Goal: Task Accomplishment & Management: Use online tool/utility

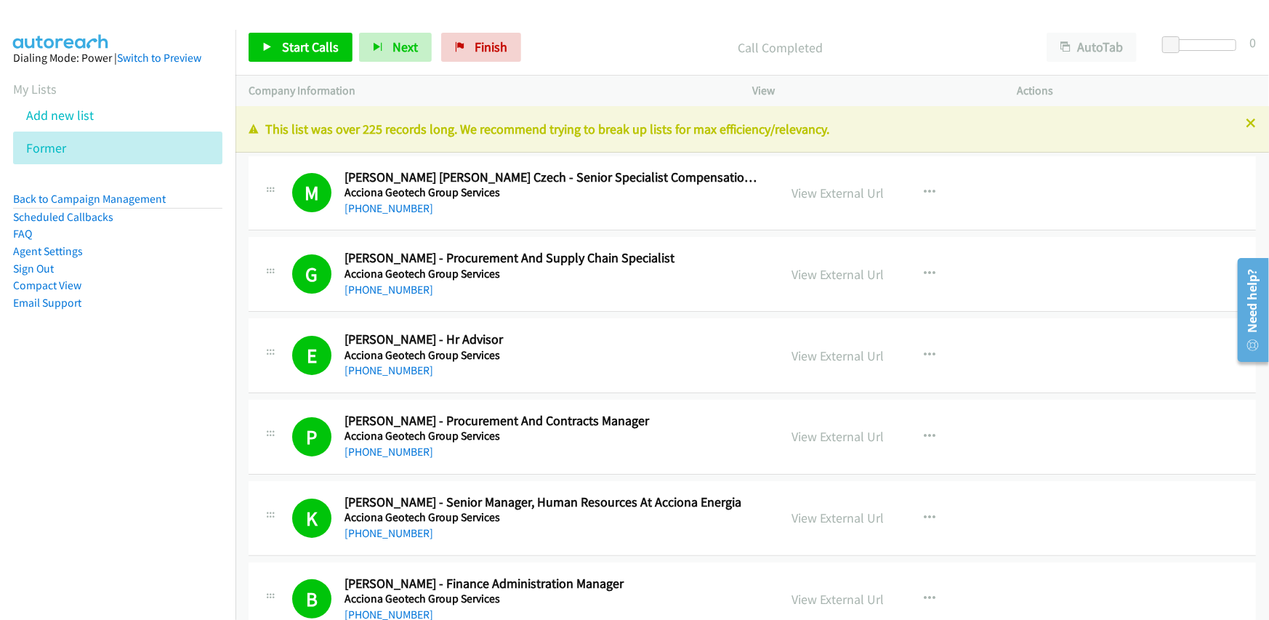
scroll to position [13371, 0]
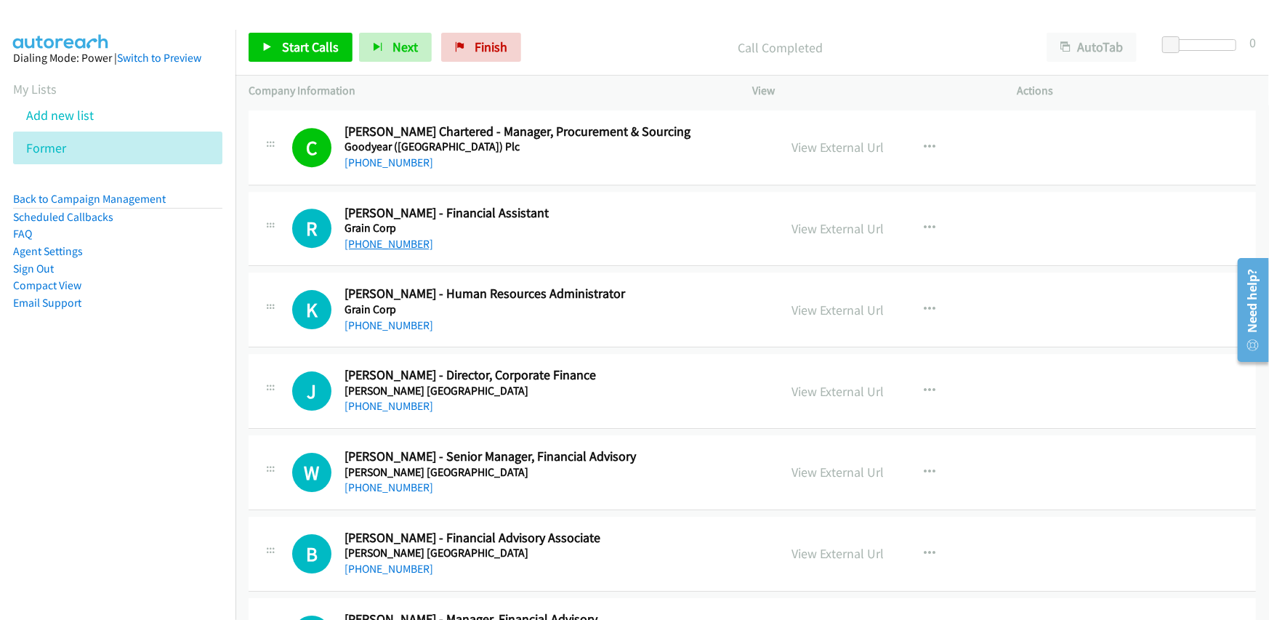
click at [400, 237] on link "[PHONE_NUMBER]" at bounding box center [388, 244] width 89 height 14
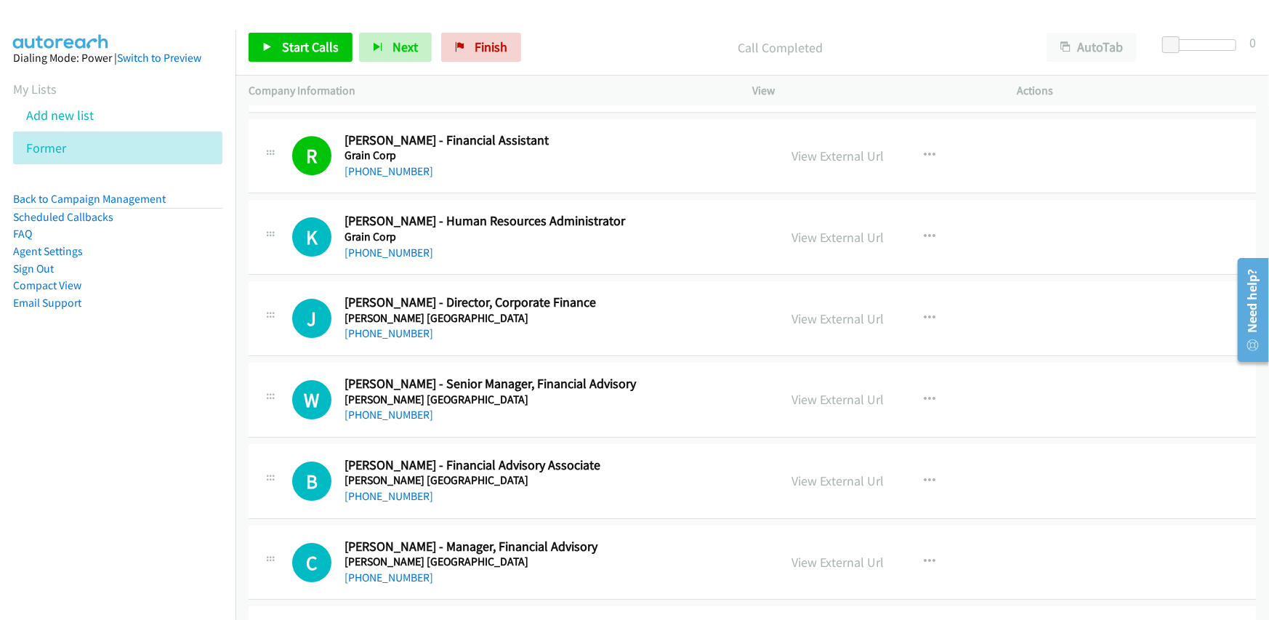
scroll to position [13516, 0]
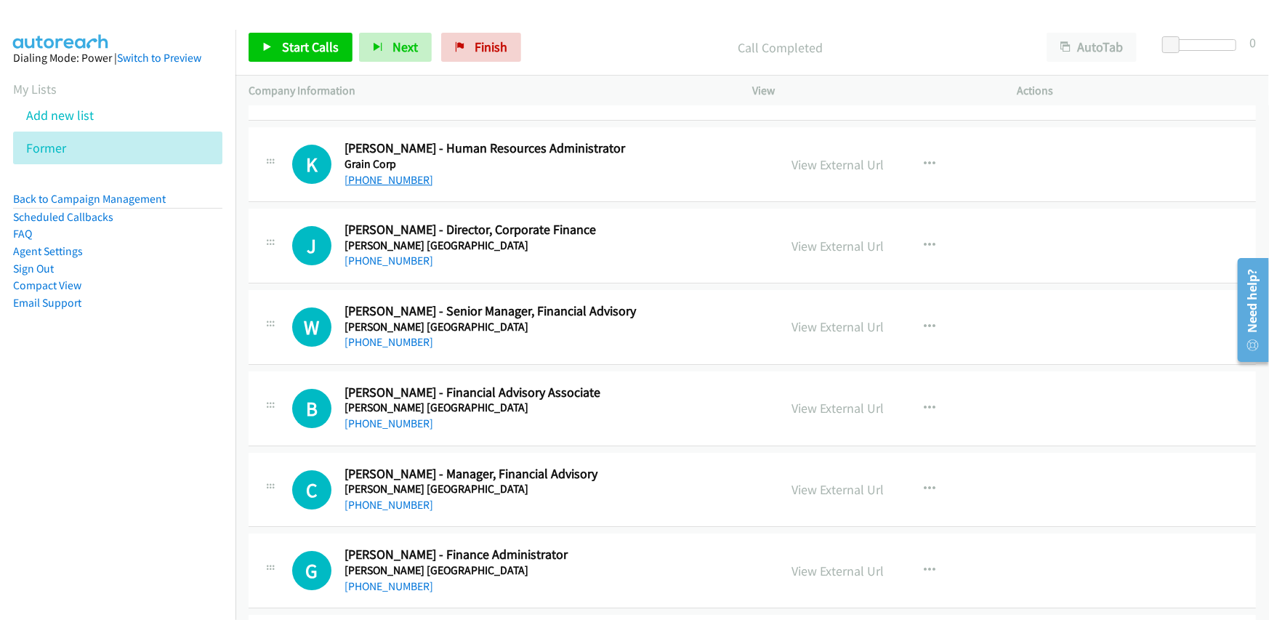
click at [382, 173] on link "[PHONE_NUMBER]" at bounding box center [388, 180] width 89 height 14
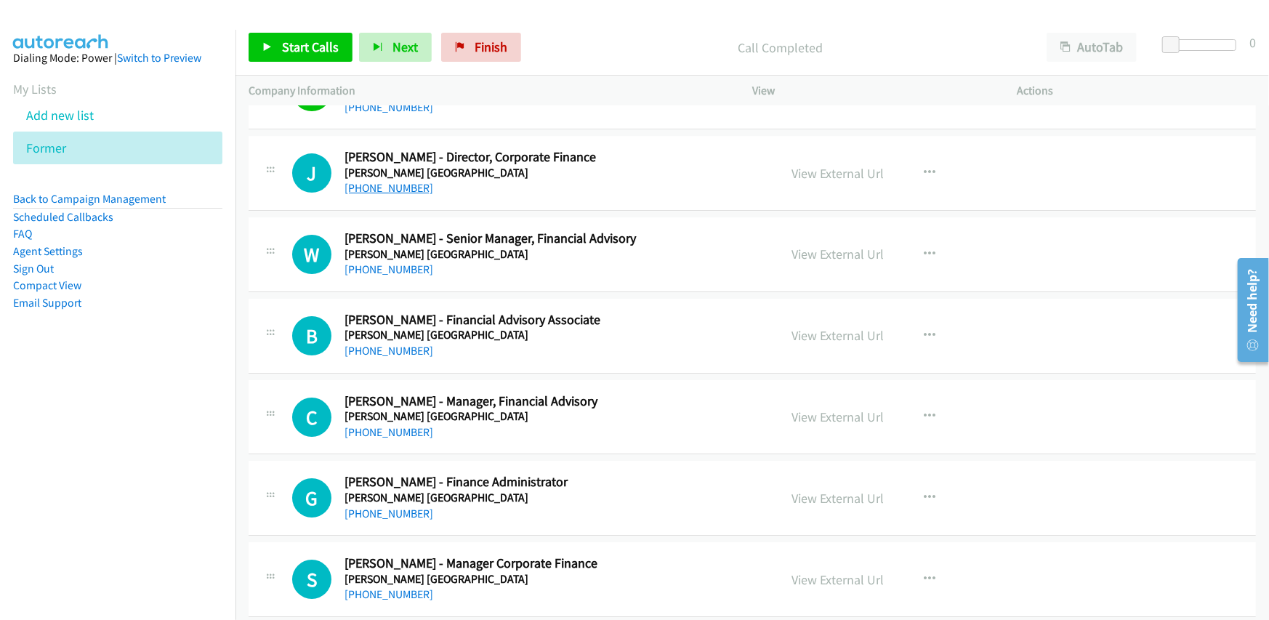
click at [400, 181] on link "[PHONE_NUMBER]" at bounding box center [388, 188] width 89 height 14
click at [398, 262] on link "[PHONE_NUMBER]" at bounding box center [388, 269] width 89 height 14
click at [393, 344] on link "[PHONE_NUMBER]" at bounding box center [388, 351] width 89 height 14
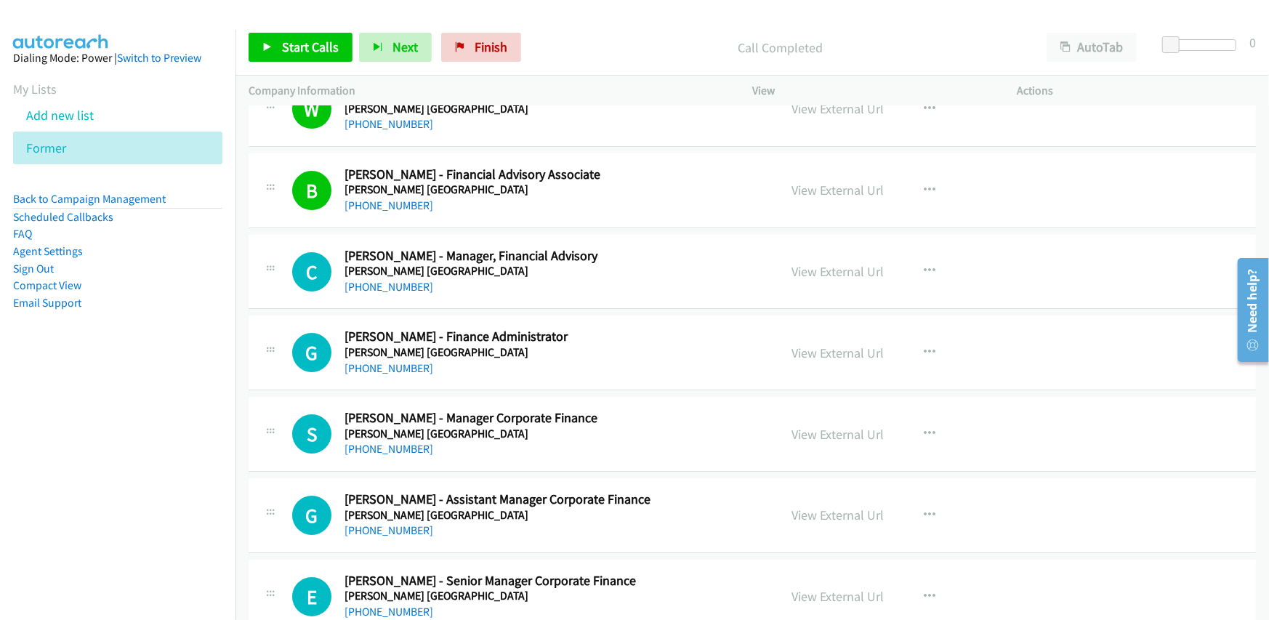
scroll to position [13807, 0]
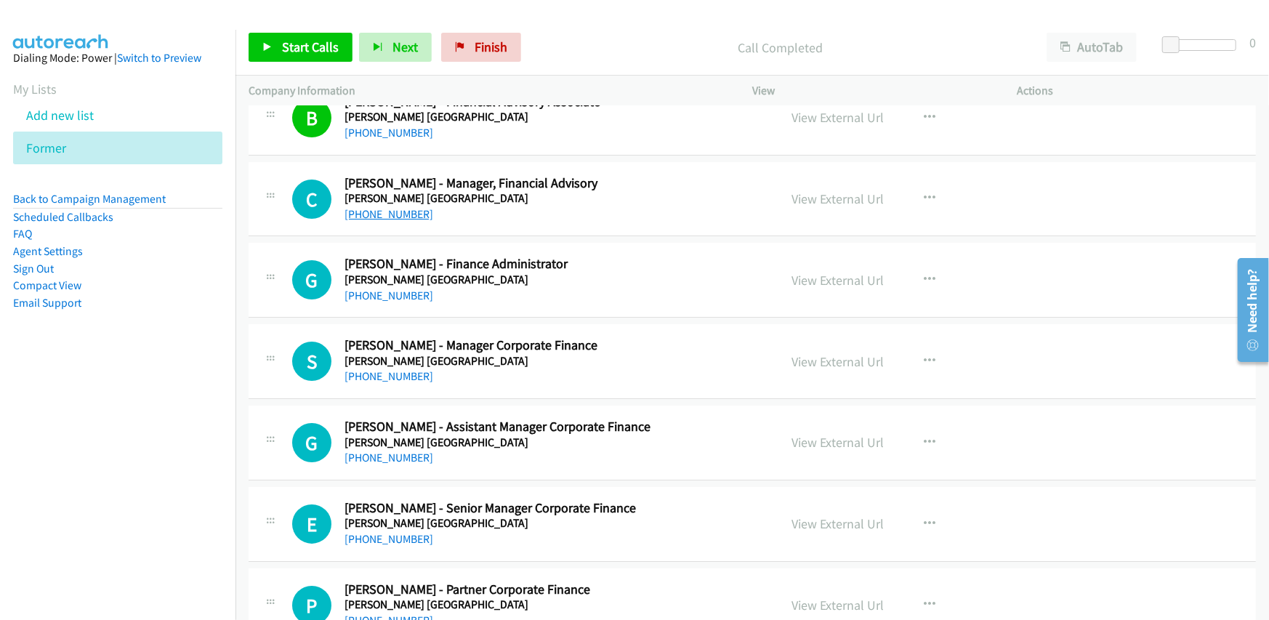
click at [400, 207] on link "[PHONE_NUMBER]" at bounding box center [388, 214] width 89 height 14
click at [639, 256] on h2 "[PERSON_NAME] - Finance Administrator" at bounding box center [552, 264] width 416 height 17
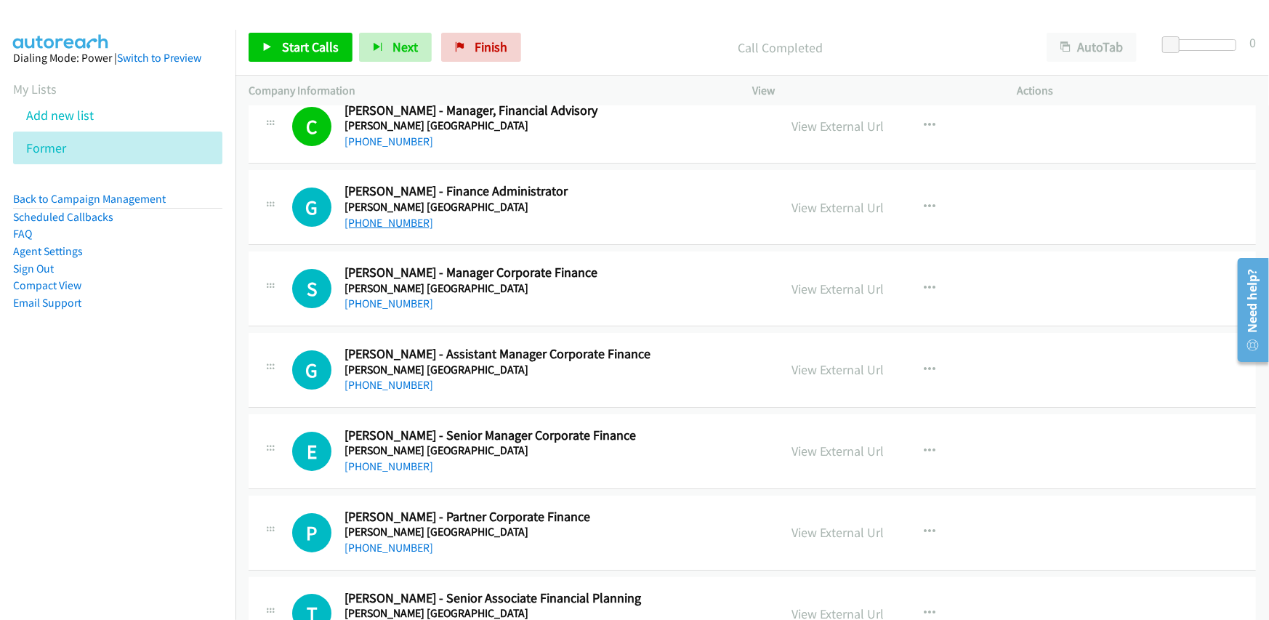
click at [392, 216] on link "[PHONE_NUMBER]" at bounding box center [388, 223] width 89 height 14
click at [599, 214] on div "[PHONE_NUMBER]" at bounding box center [552, 222] width 416 height 17
click at [401, 296] on link "[PHONE_NUMBER]" at bounding box center [388, 303] width 89 height 14
click at [669, 295] on div "[PHONE_NUMBER]" at bounding box center [552, 303] width 416 height 17
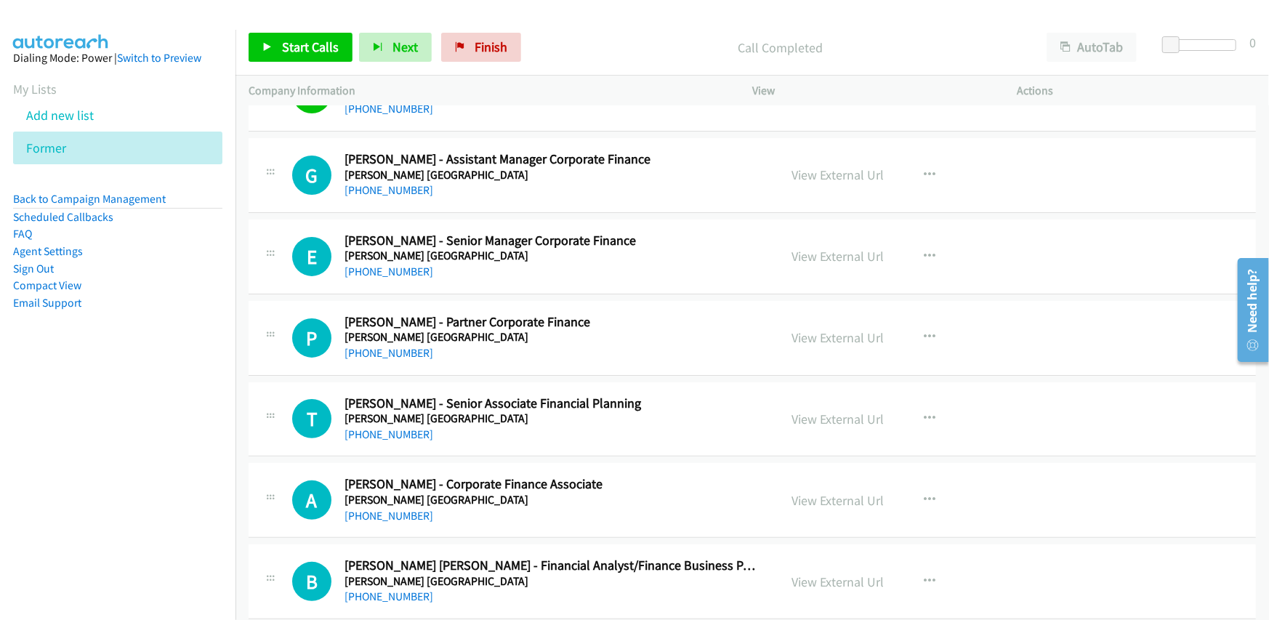
scroll to position [14097, 0]
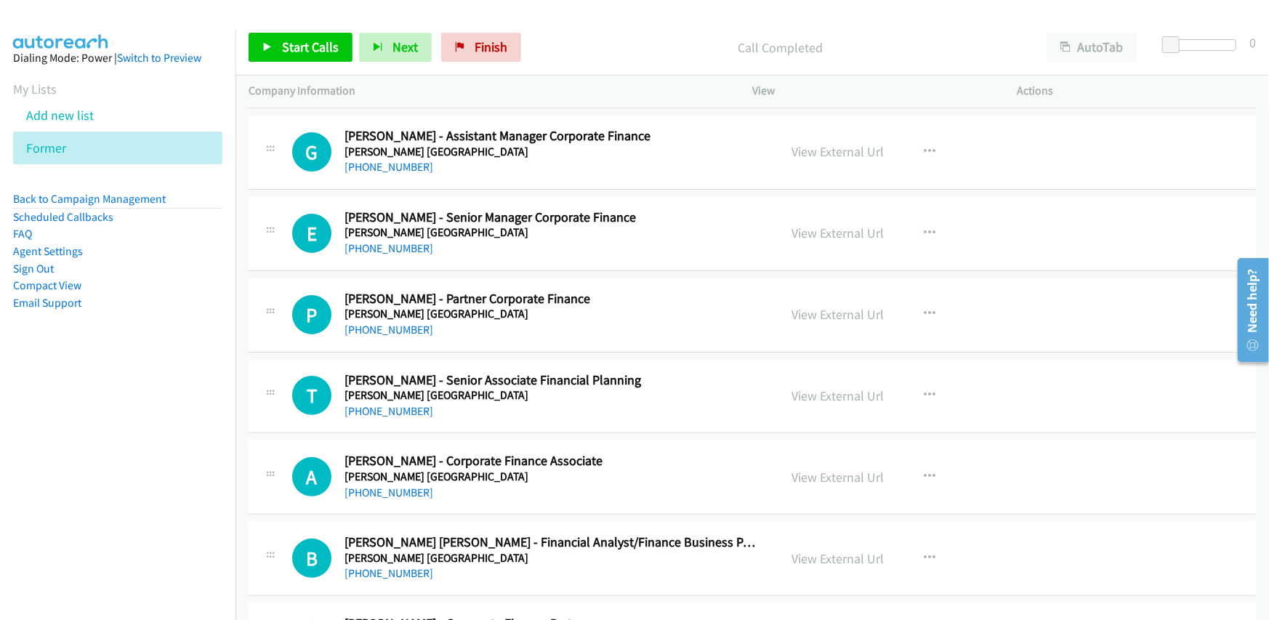
click at [648, 245] on div "E Callback Scheduled [PERSON_NAME] - Senior Manager Corporate Finance [PERSON_N…" at bounding box center [752, 233] width 1007 height 75
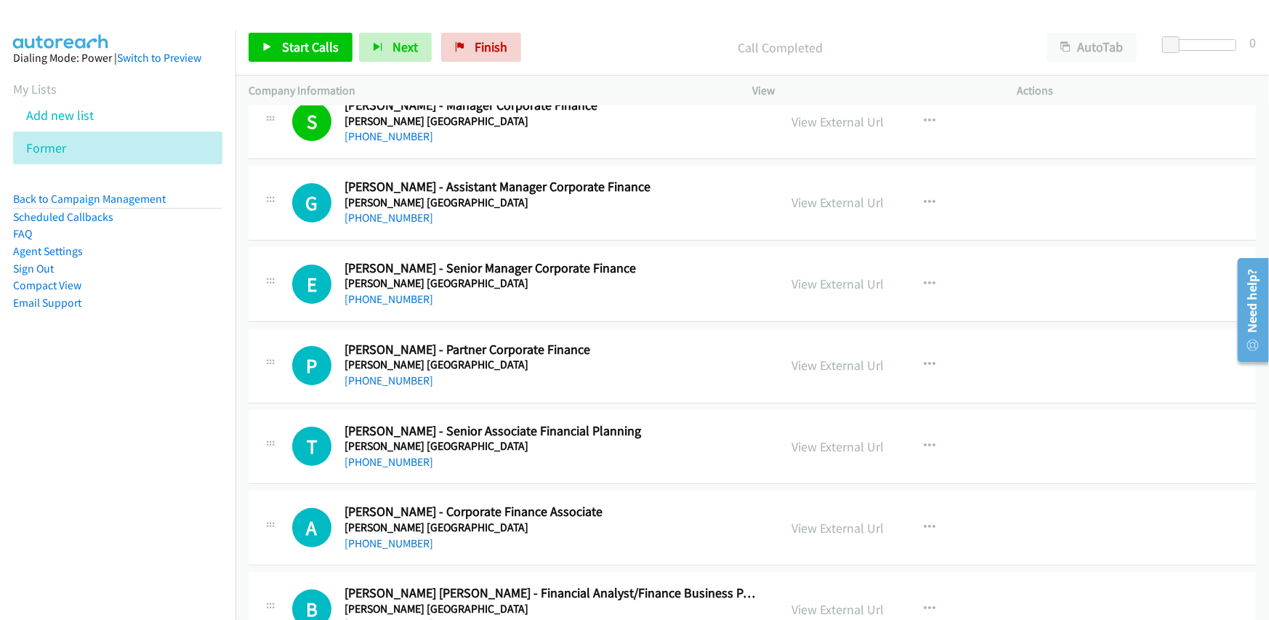
scroll to position [14025, 0]
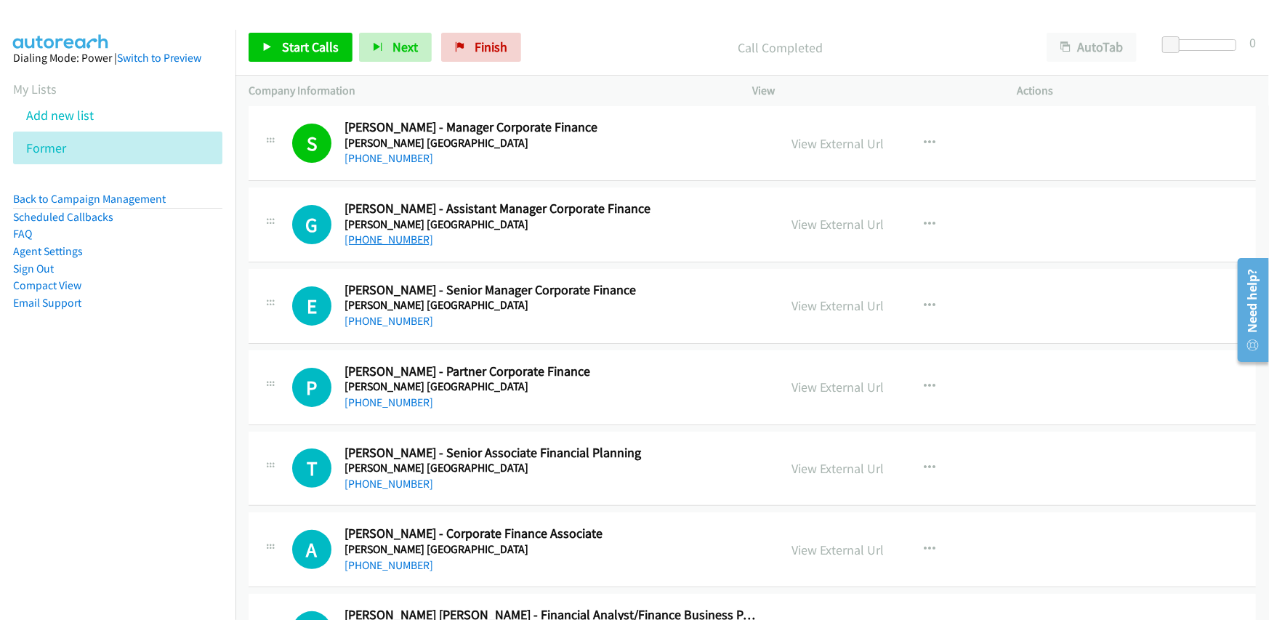
click at [397, 233] on link "[PHONE_NUMBER]" at bounding box center [388, 240] width 89 height 14
click at [677, 312] on div "[PHONE_NUMBER]" at bounding box center [552, 320] width 416 height 17
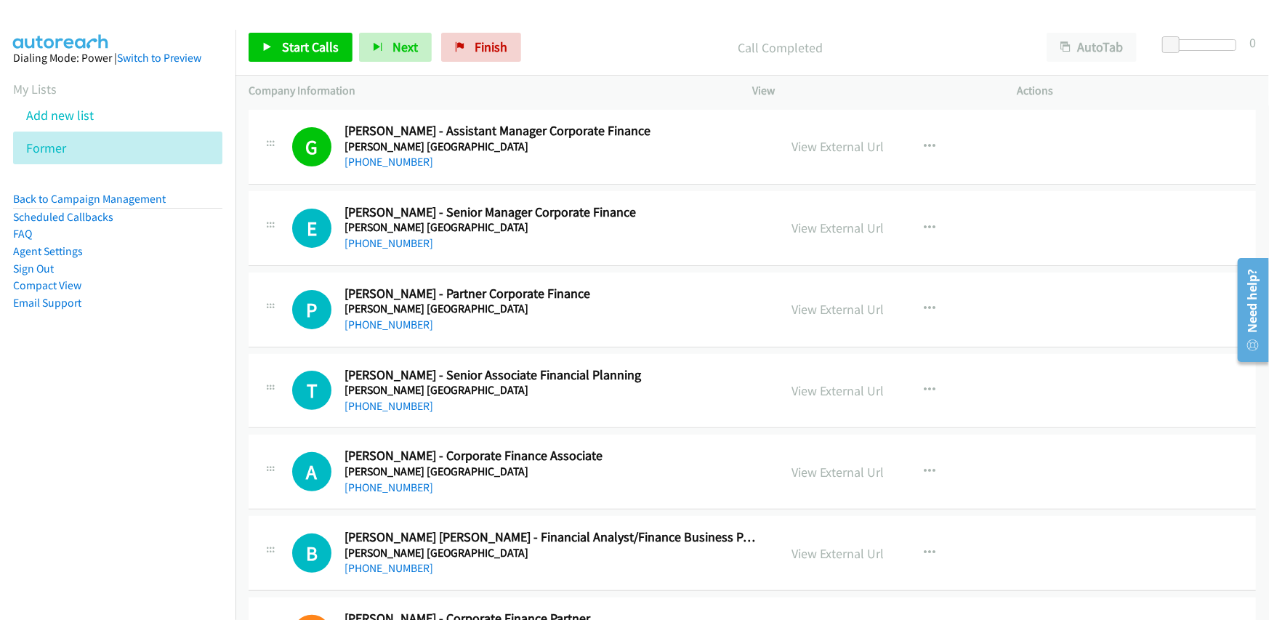
scroll to position [14170, 0]
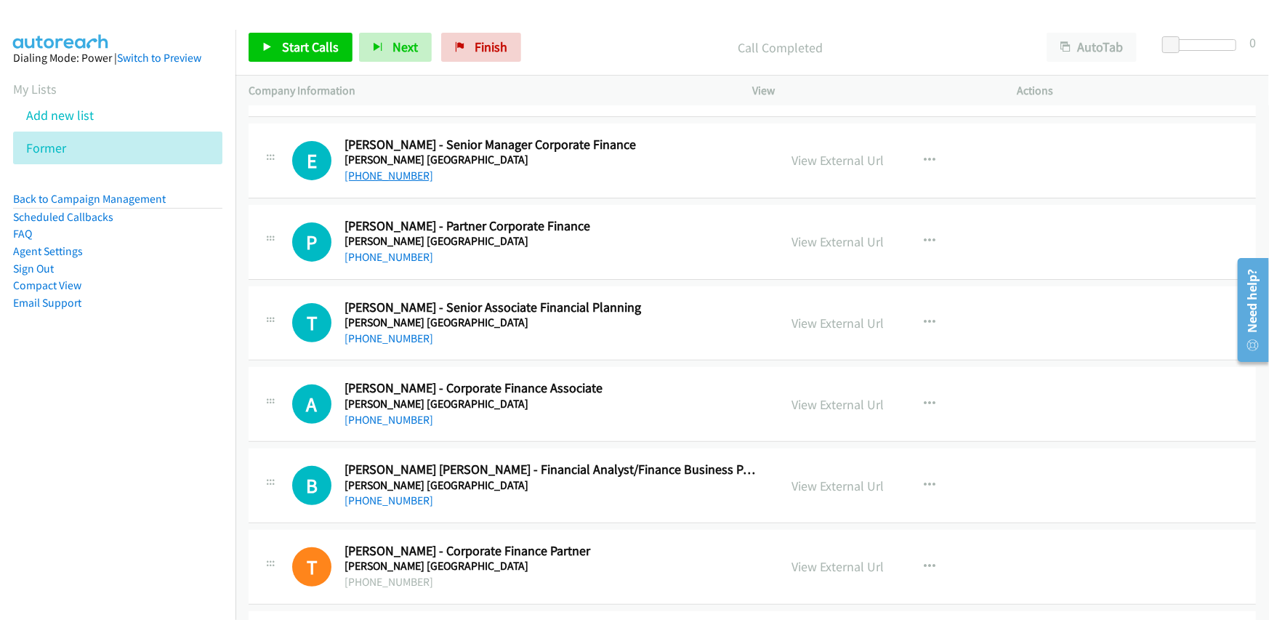
click at [386, 169] on link "[PHONE_NUMBER]" at bounding box center [388, 176] width 89 height 14
click at [707, 249] on div "[PHONE_NUMBER]" at bounding box center [552, 257] width 416 height 17
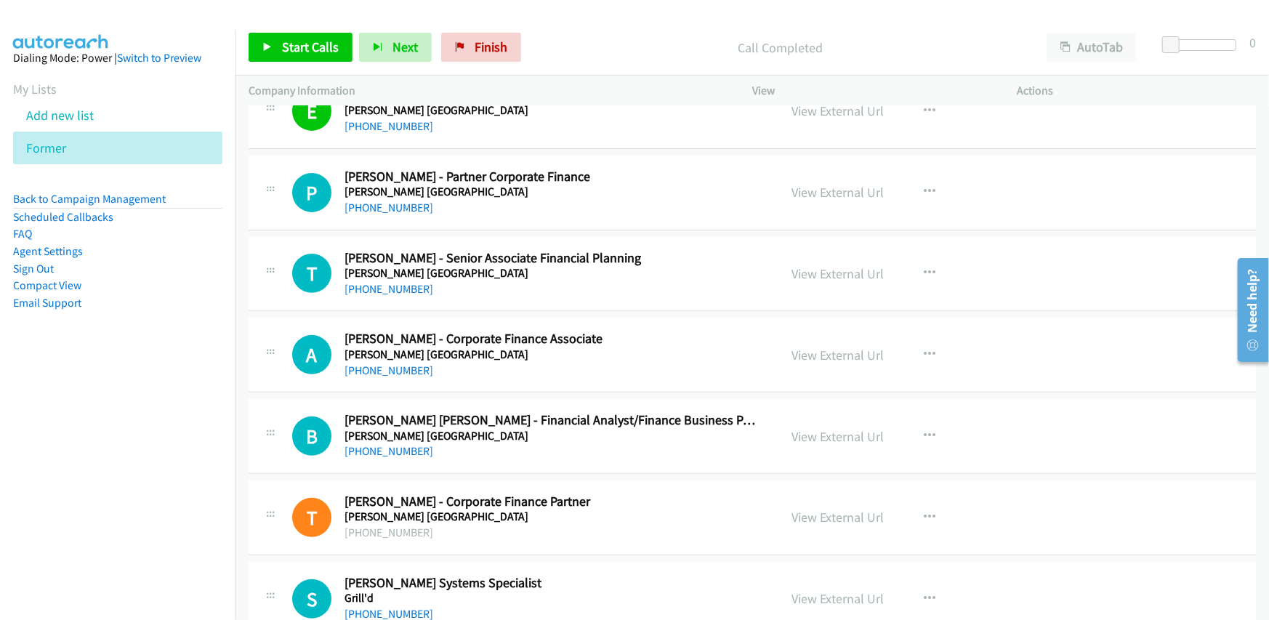
scroll to position [14243, 0]
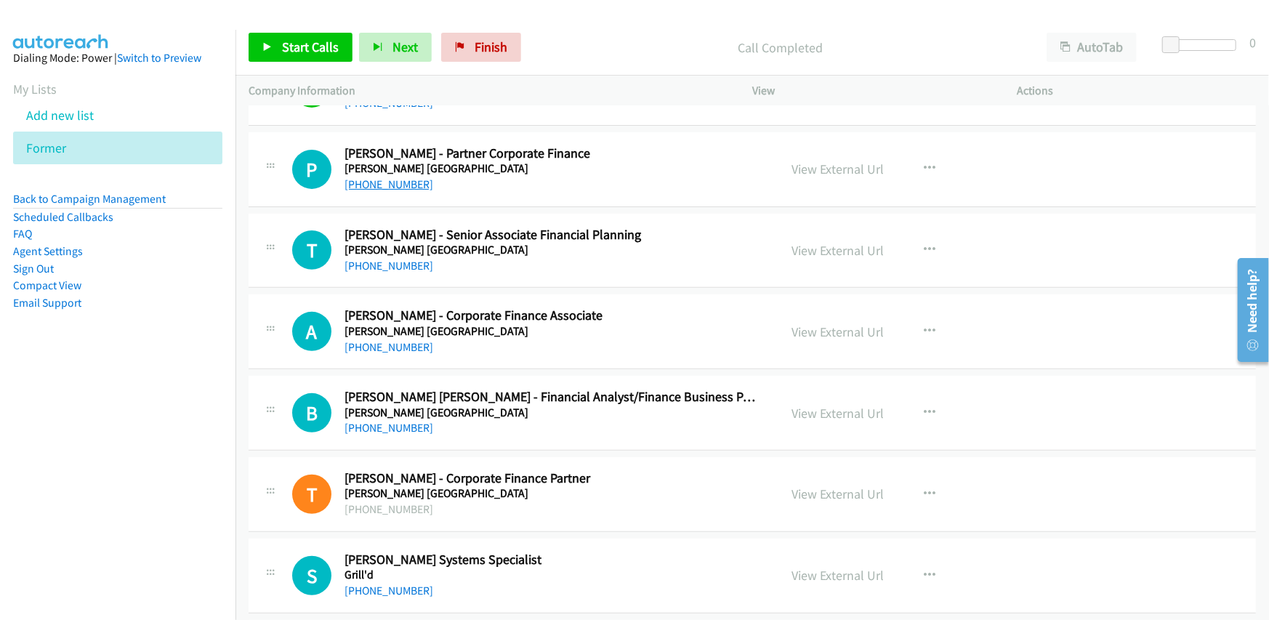
click at [400, 177] on link "[PHONE_NUMBER]" at bounding box center [388, 184] width 89 height 14
click at [637, 179] on div "P Callback Scheduled [PERSON_NAME] - Partner Corporate Finance [PERSON_NAME][GE…" at bounding box center [752, 169] width 1007 height 75
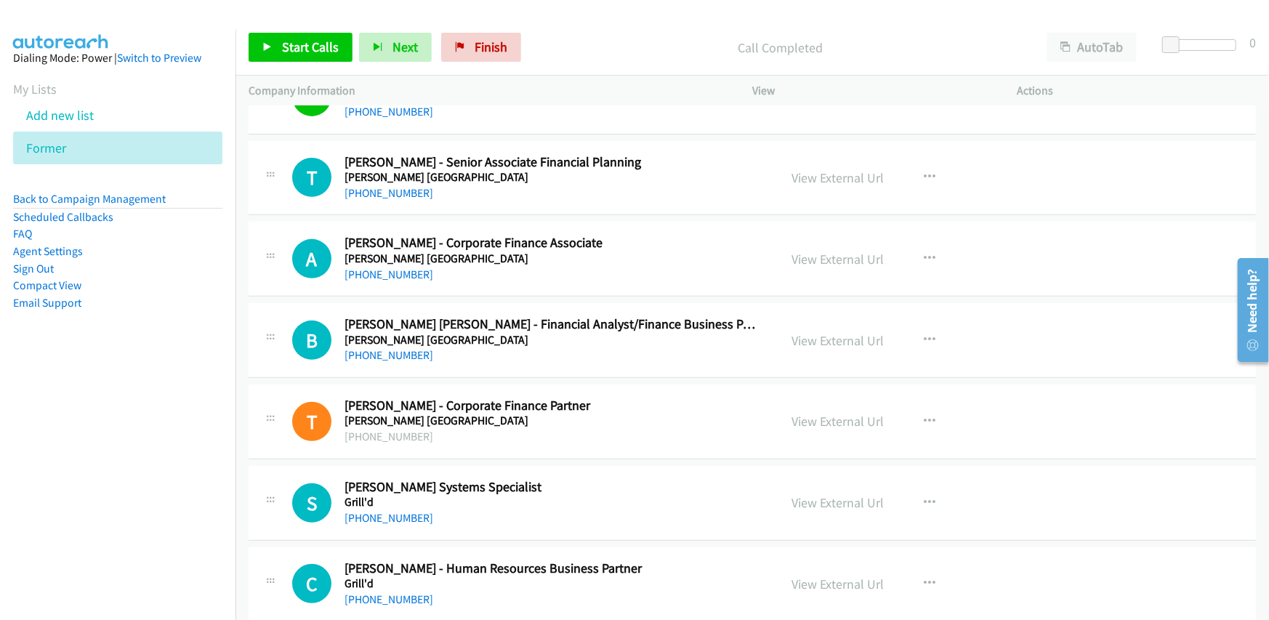
scroll to position [14170, 0]
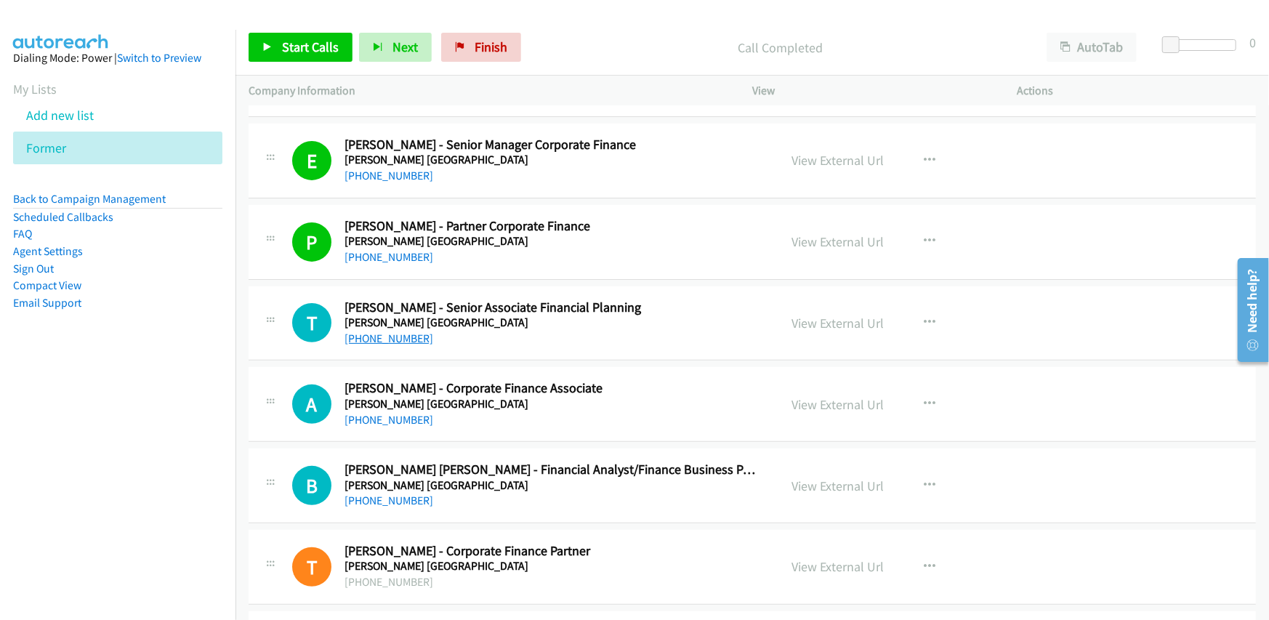
click at [378, 331] on link "[PHONE_NUMBER]" at bounding box center [388, 338] width 89 height 14
click at [711, 339] on div "T Callback Scheduled [PERSON_NAME] - Senior Associate Financial Planning [PERSO…" at bounding box center [752, 323] width 1007 height 75
click at [390, 493] on link "[PHONE_NUMBER]" at bounding box center [388, 500] width 89 height 14
click at [749, 478] on h5 "[PERSON_NAME] [GEOGRAPHIC_DATA]" at bounding box center [552, 485] width 416 height 15
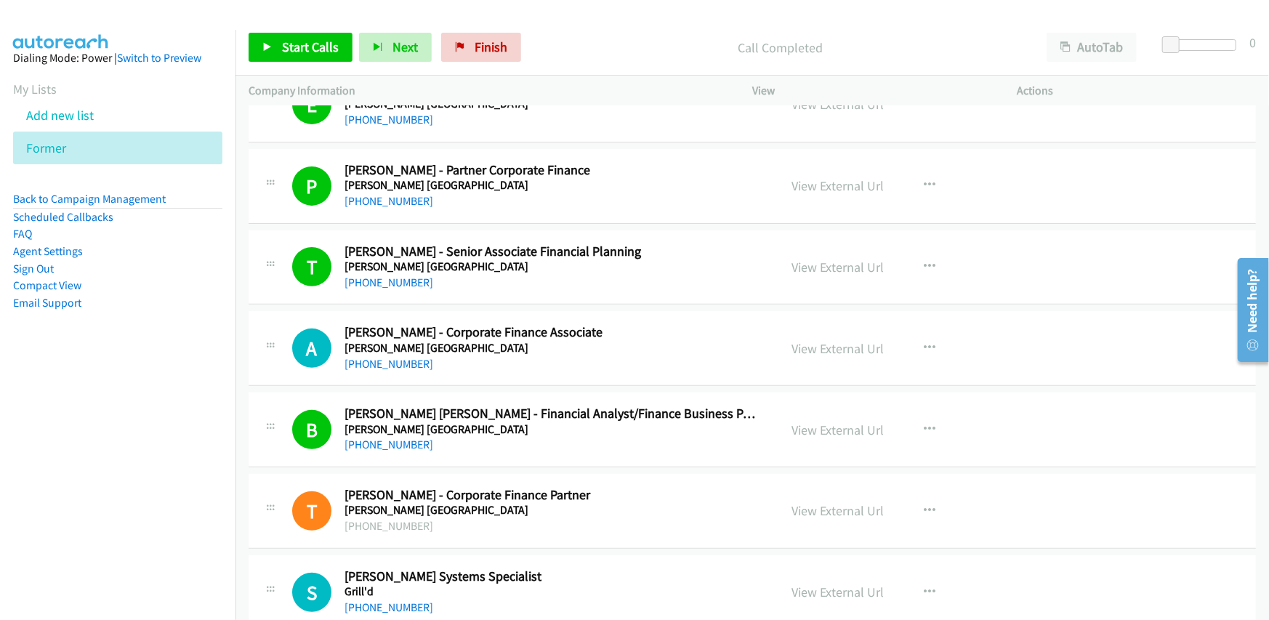
scroll to position [14243, 0]
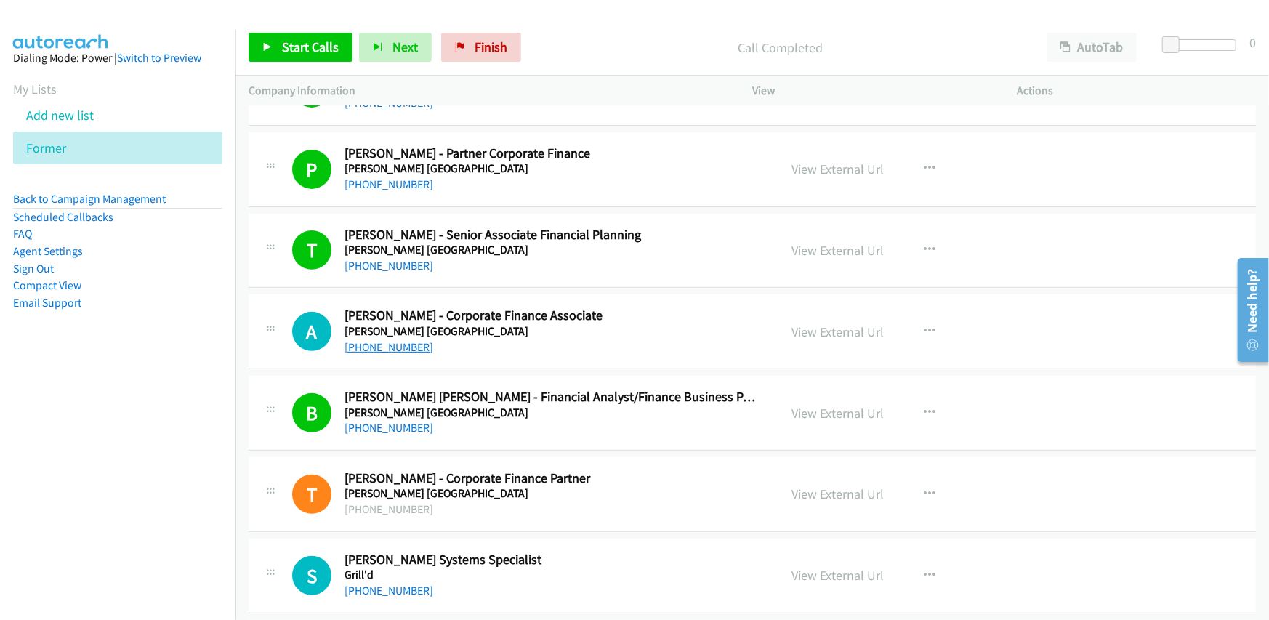
click at [387, 340] on link "[PHONE_NUMBER]" at bounding box center [388, 347] width 89 height 14
click at [622, 339] on div "[PHONE_NUMBER]" at bounding box center [552, 347] width 416 height 17
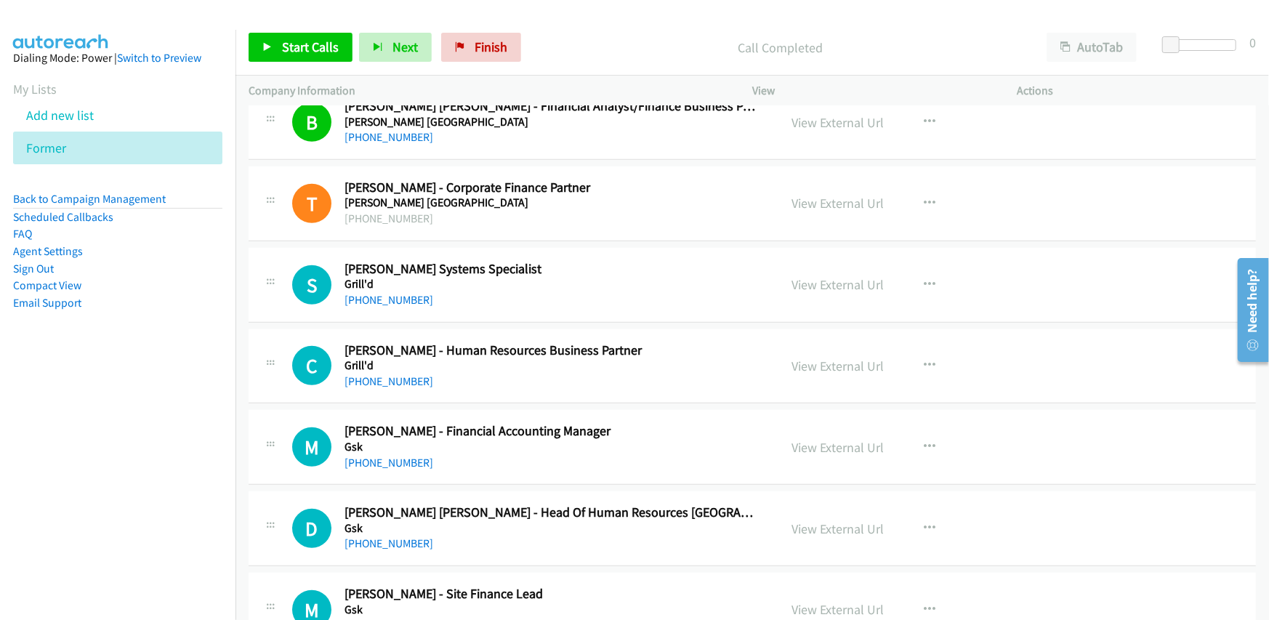
scroll to position [14606, 0]
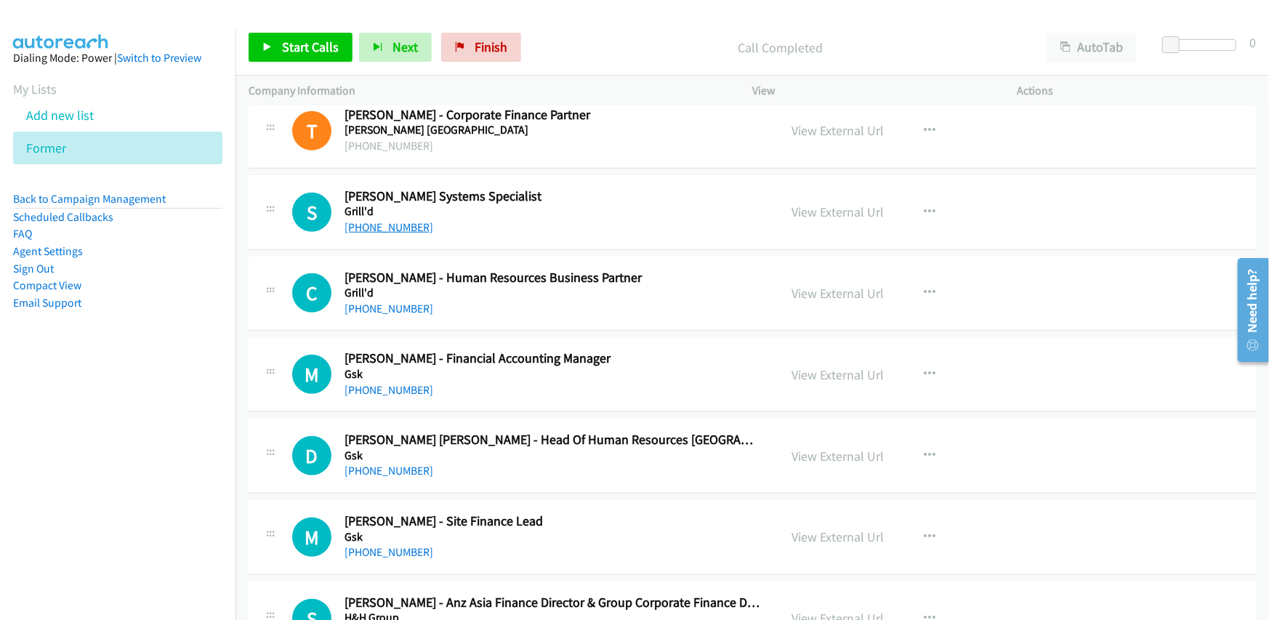
click at [393, 220] on link "[PHONE_NUMBER]" at bounding box center [388, 227] width 89 height 14
click at [533, 188] on h2 "[PERSON_NAME] Systems Specialist" at bounding box center [552, 196] width 416 height 17
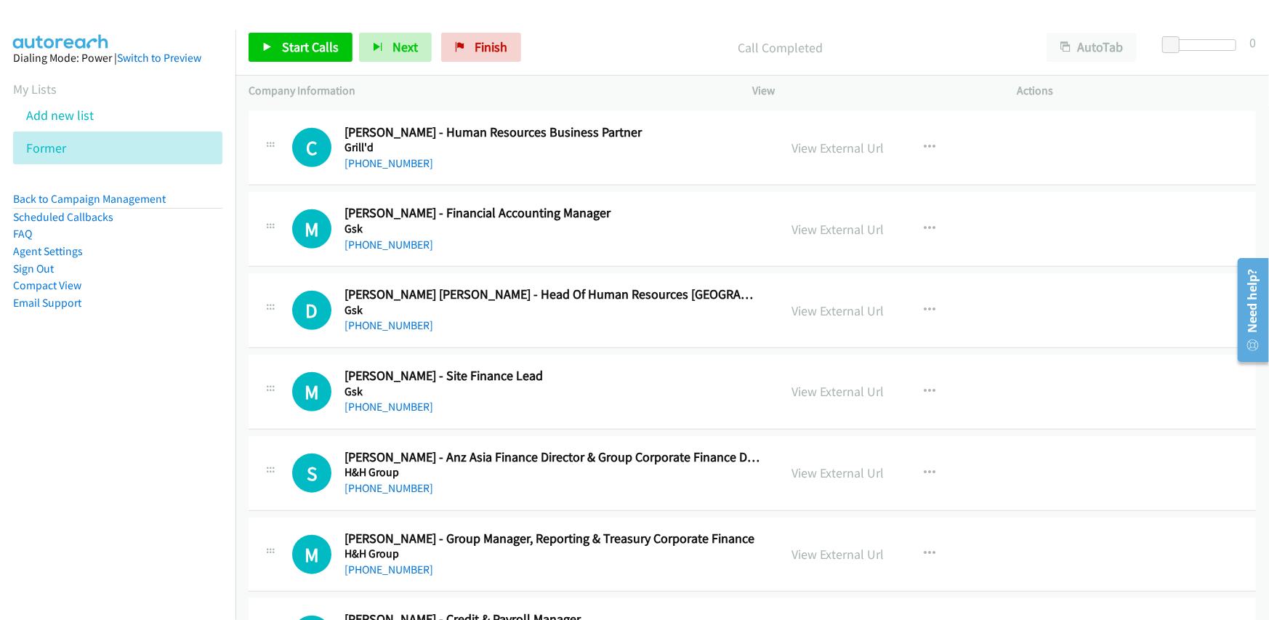
scroll to position [14679, 0]
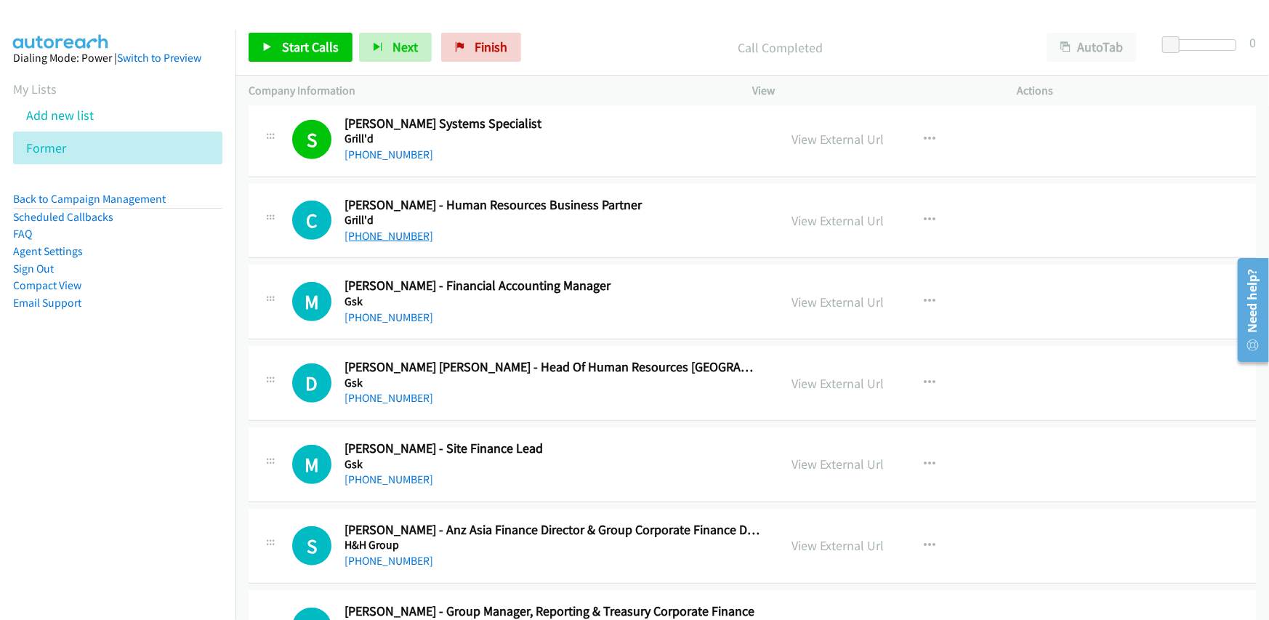
click at [404, 229] on link "[PHONE_NUMBER]" at bounding box center [388, 236] width 89 height 14
click at [682, 278] on h2 "[PERSON_NAME] - Financial Accounting Manager" at bounding box center [552, 286] width 416 height 17
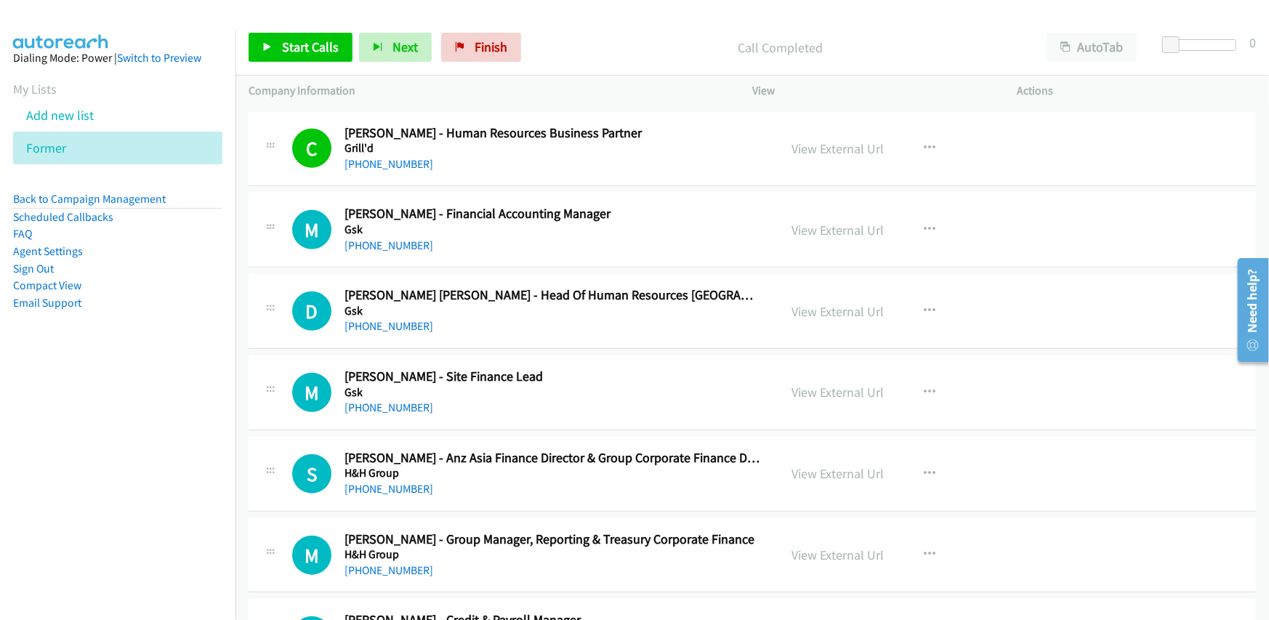
scroll to position [14751, 0]
click at [391, 238] on link "[PHONE_NUMBER]" at bounding box center [388, 245] width 89 height 14
click at [655, 236] on div "[PHONE_NUMBER]" at bounding box center [552, 244] width 416 height 17
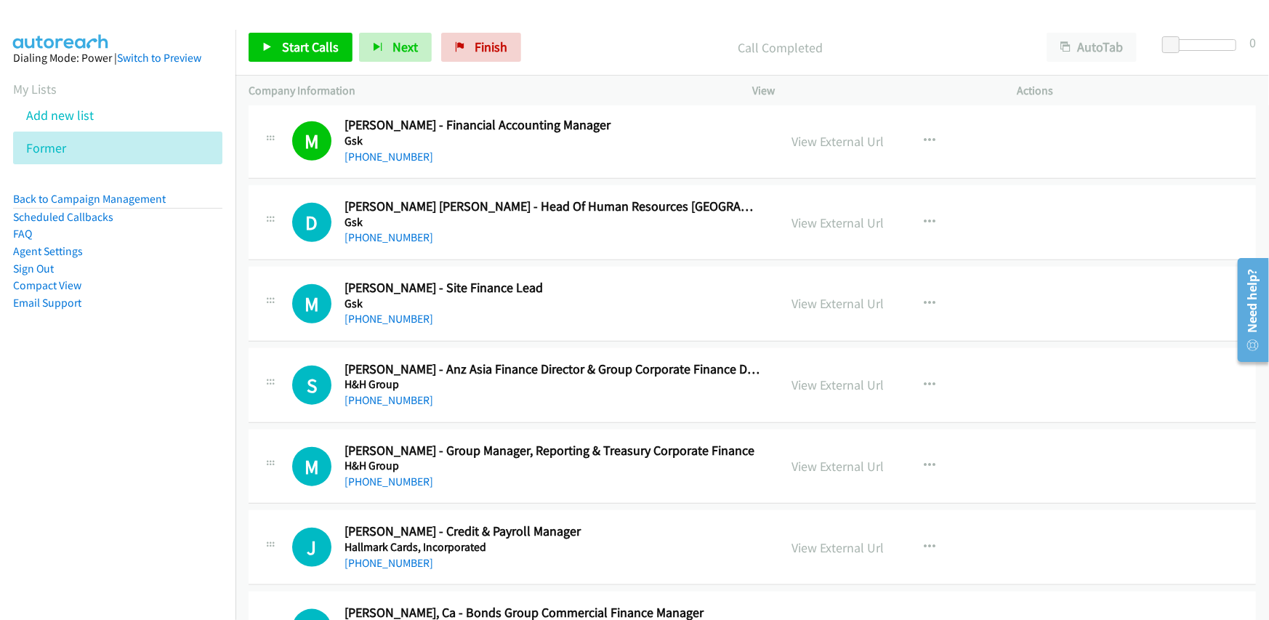
scroll to position [14824, 0]
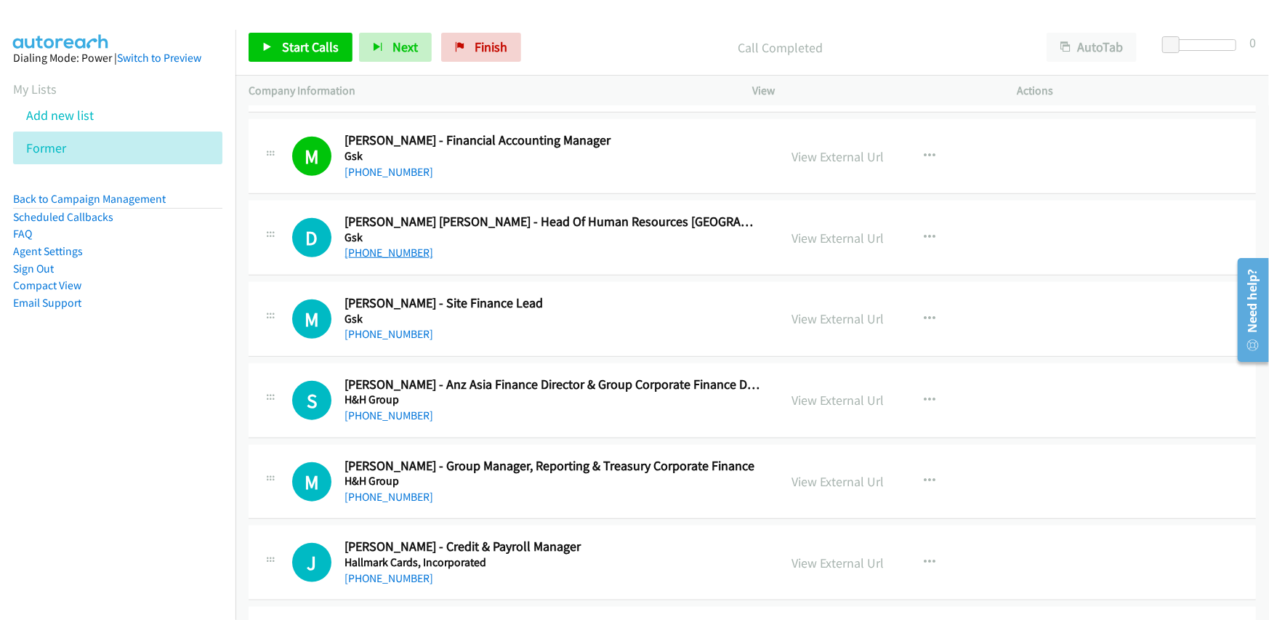
click at [381, 246] on link "[PHONE_NUMBER]" at bounding box center [388, 253] width 89 height 14
click at [635, 244] on div "[PHONE_NUMBER]" at bounding box center [552, 252] width 416 height 17
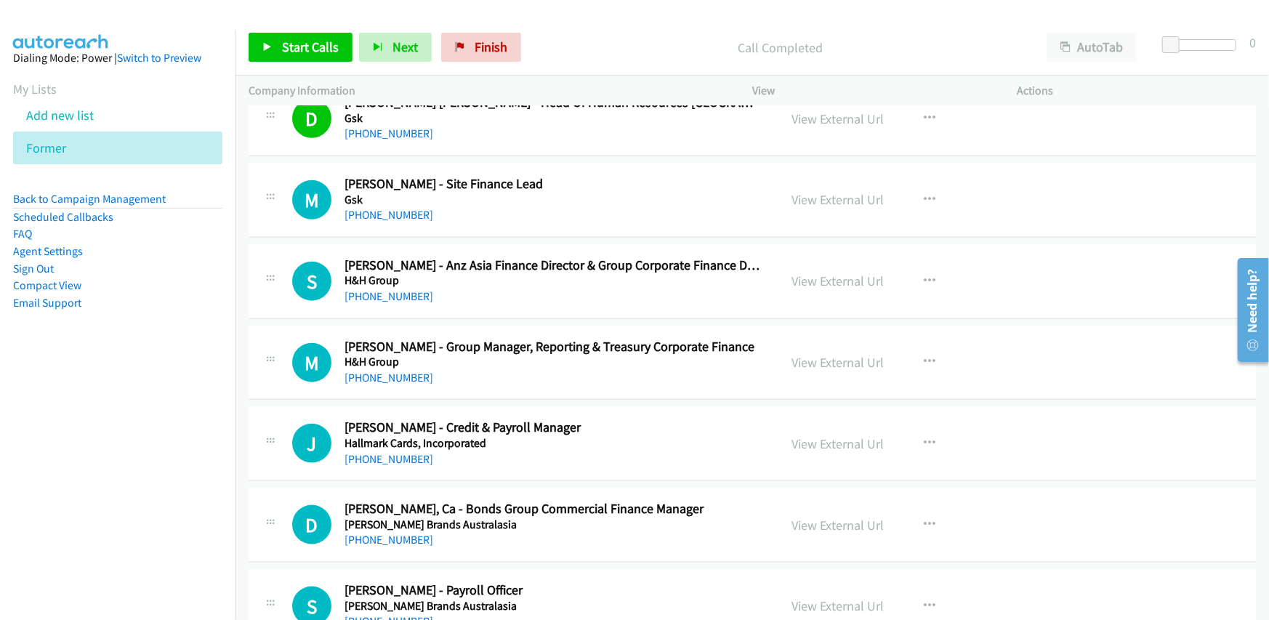
scroll to position [14969, 0]
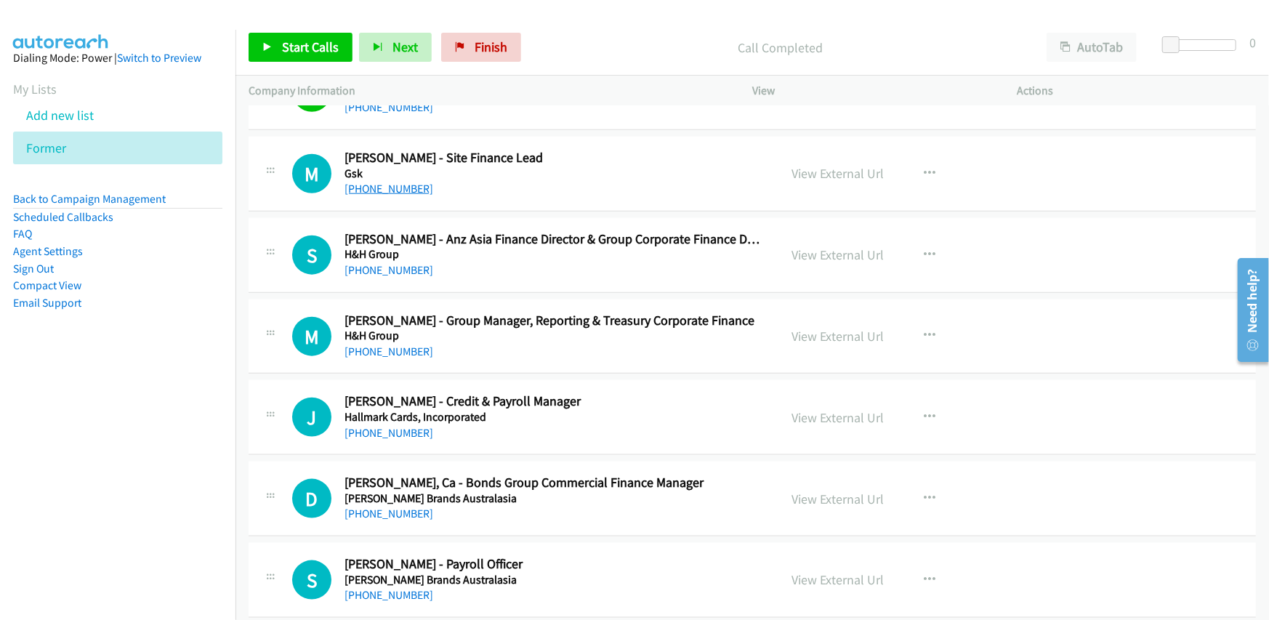
click at [380, 182] on link "[PHONE_NUMBER]" at bounding box center [388, 189] width 89 height 14
click at [567, 262] on div "[PHONE_NUMBER]" at bounding box center [552, 270] width 416 height 17
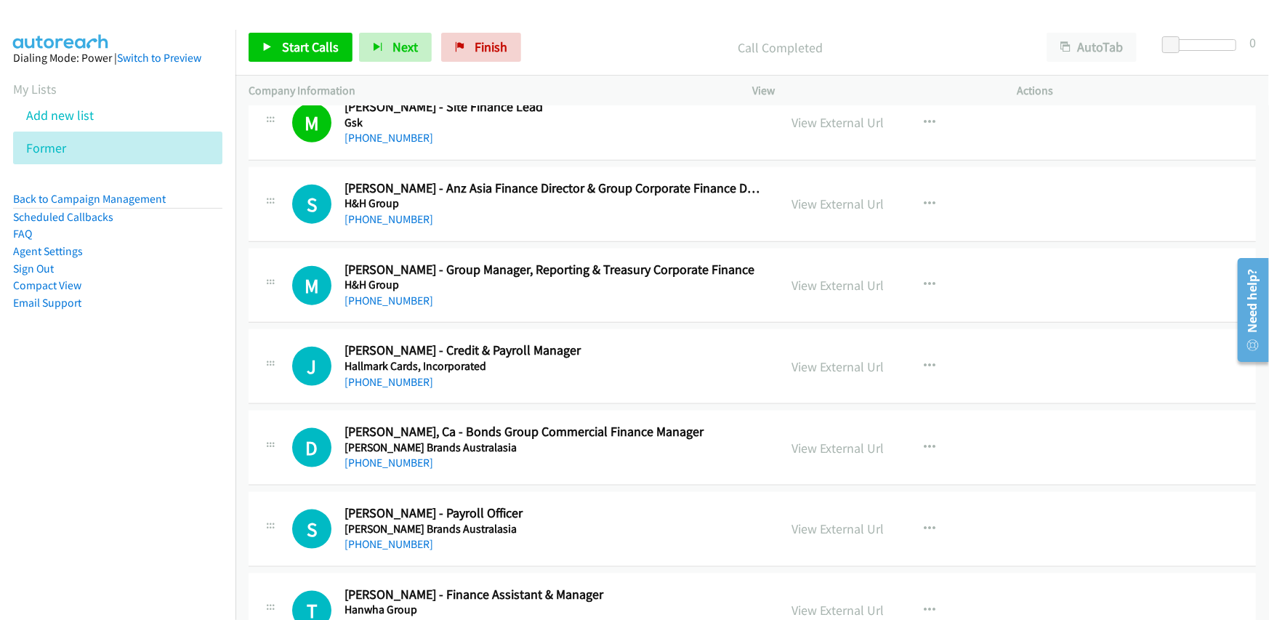
scroll to position [15042, 0]
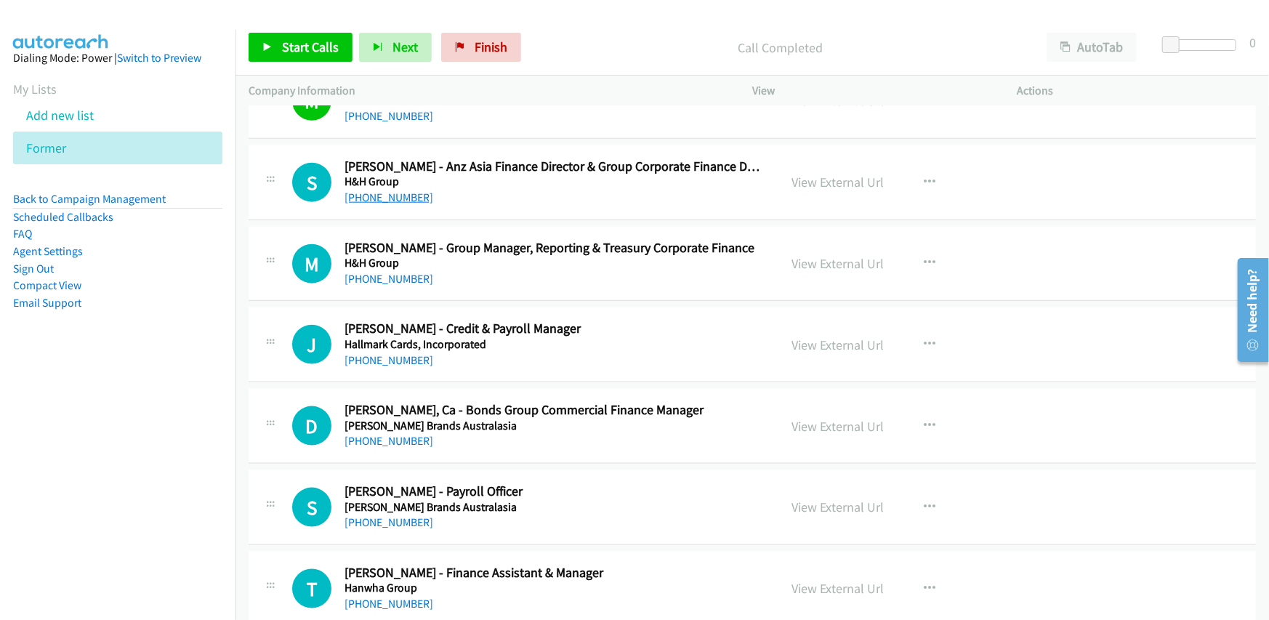
click at [393, 190] on link "[PHONE_NUMBER]" at bounding box center [388, 197] width 89 height 14
click at [512, 227] on div "M Callback Scheduled [PERSON_NAME] - Group Manager, Reporting & Treasury Corpor…" at bounding box center [752, 264] width 1007 height 75
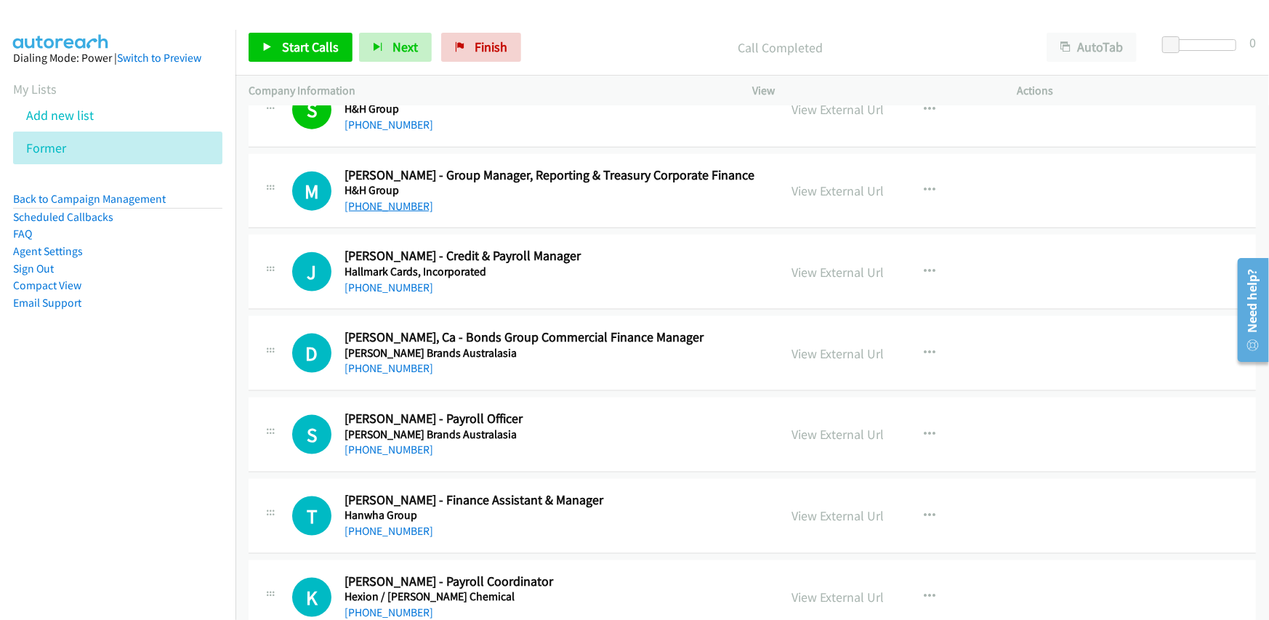
click at [389, 199] on link "[PHONE_NUMBER]" at bounding box center [388, 206] width 89 height 14
click at [599, 198] on div "[PHONE_NUMBER]" at bounding box center [552, 206] width 416 height 17
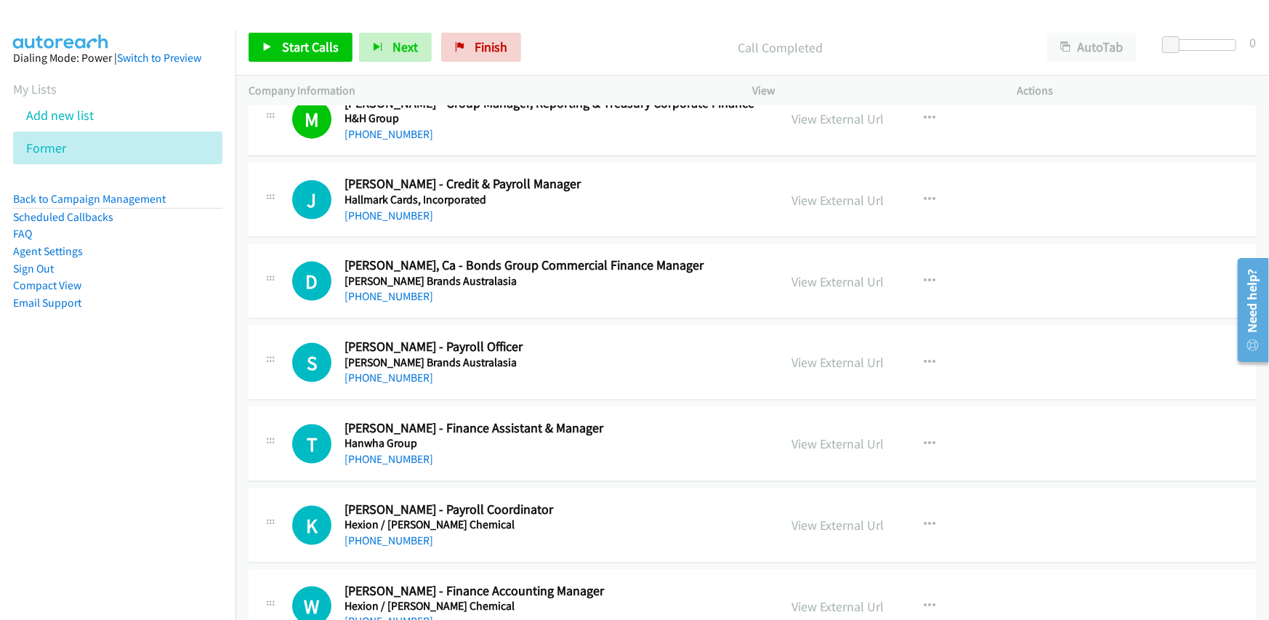
scroll to position [15187, 0]
click at [479, 38] on link "Finish" at bounding box center [481, 47] width 80 height 29
